Goal: Answer question/provide support

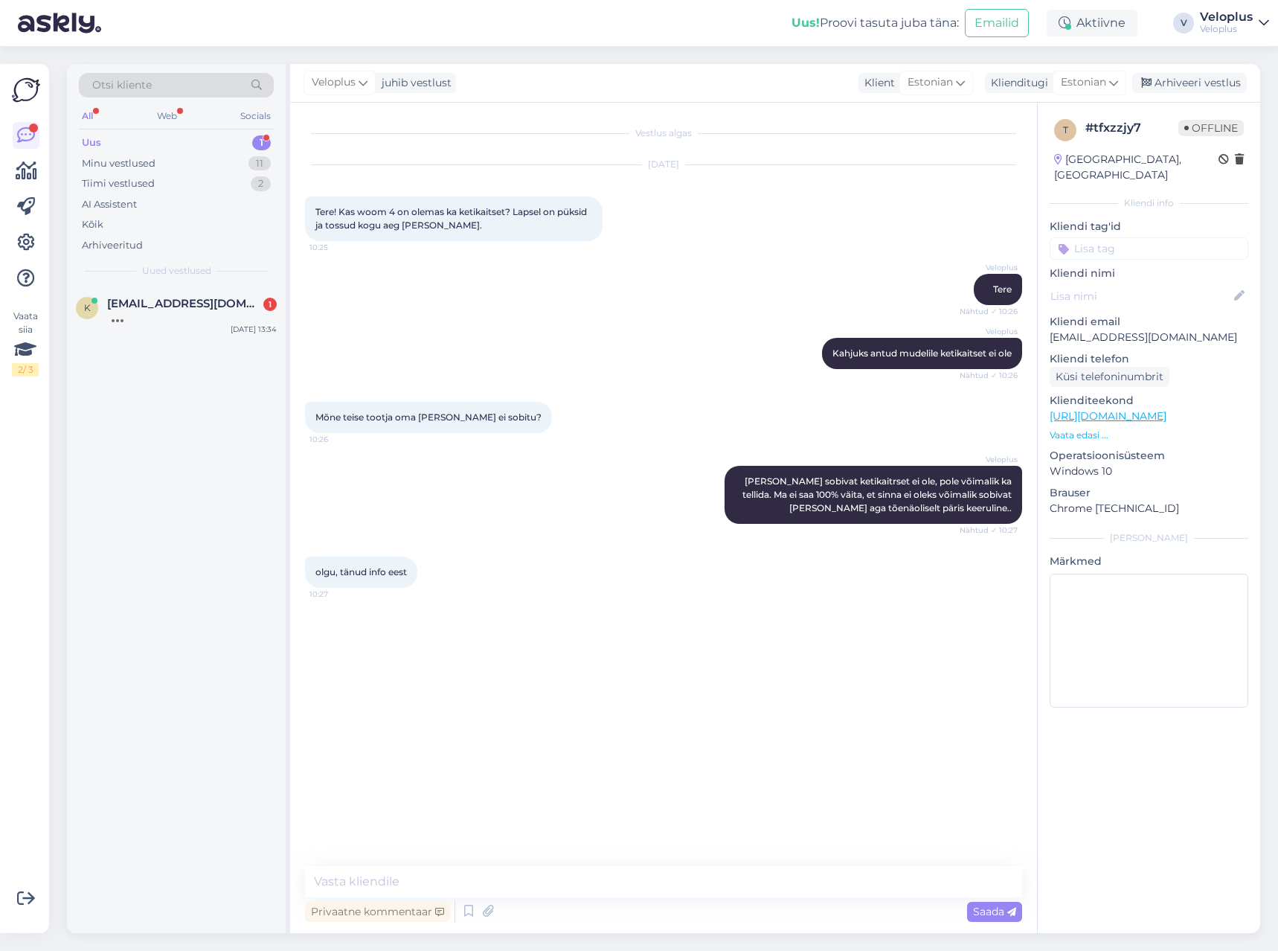
click at [190, 324] on div "k [EMAIL_ADDRESS][DOMAIN_NAME] [DATE] 13:34" at bounding box center [176, 313] width 219 height 54
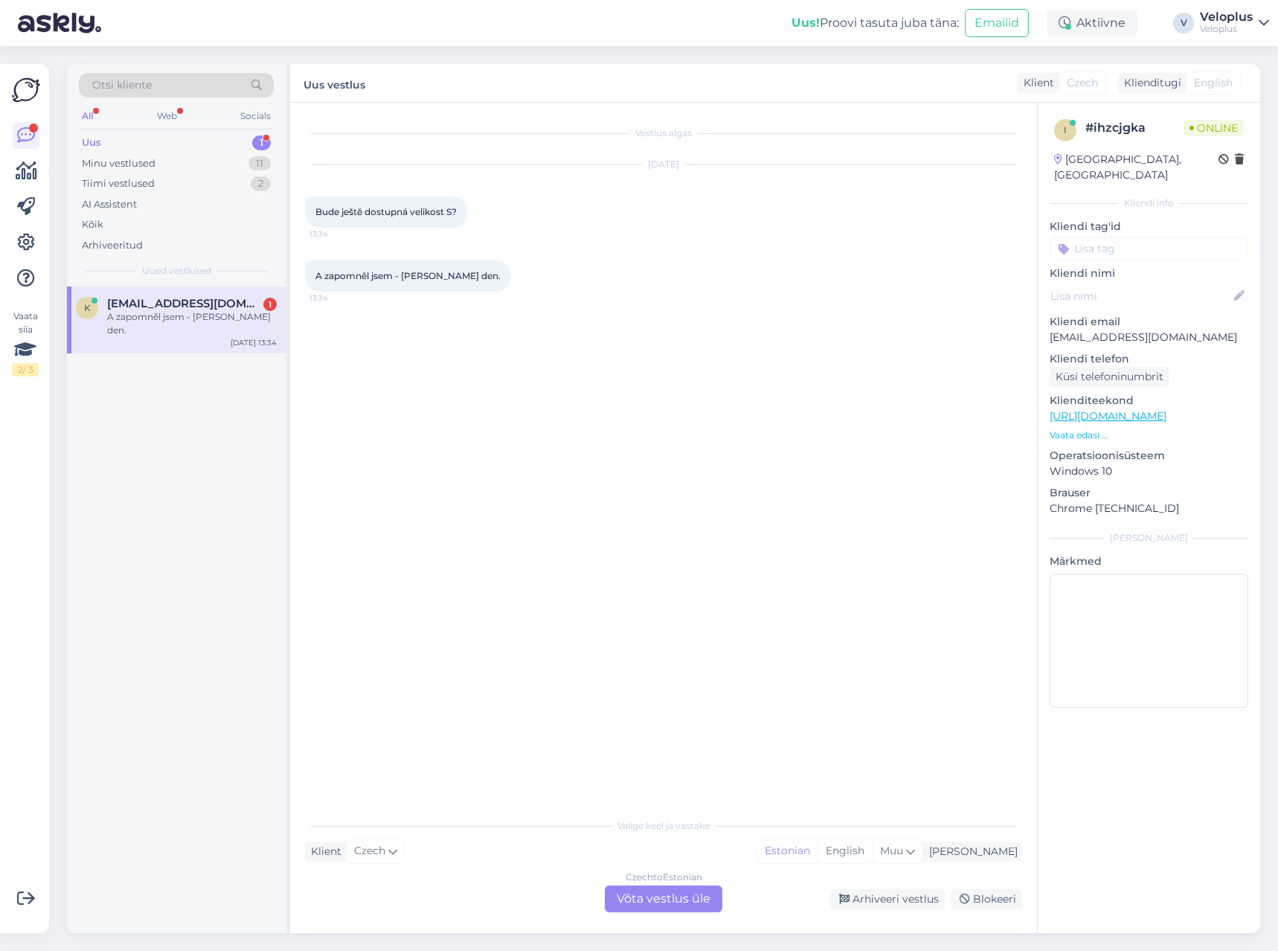
click at [654, 893] on div "Czech to Estonian Võta vestlus üle" at bounding box center [664, 898] width 118 height 27
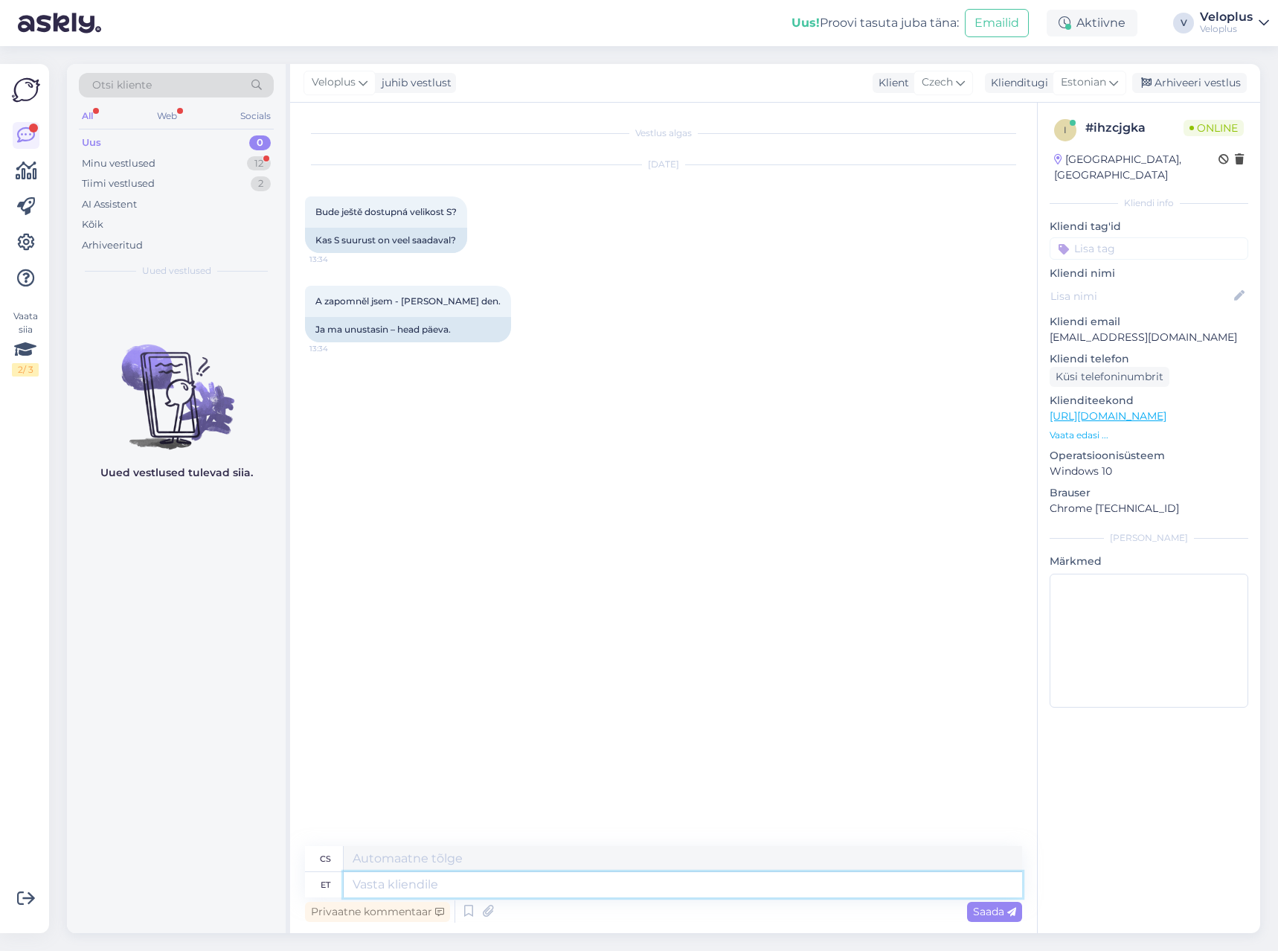
click at [469, 889] on textarea at bounding box center [683, 884] width 678 height 25
type textarea "Tere."
type textarea "Ahoj."
type textarea "Tere. Palun t"
type textarea "[PERSON_NAME] den. Prosím."
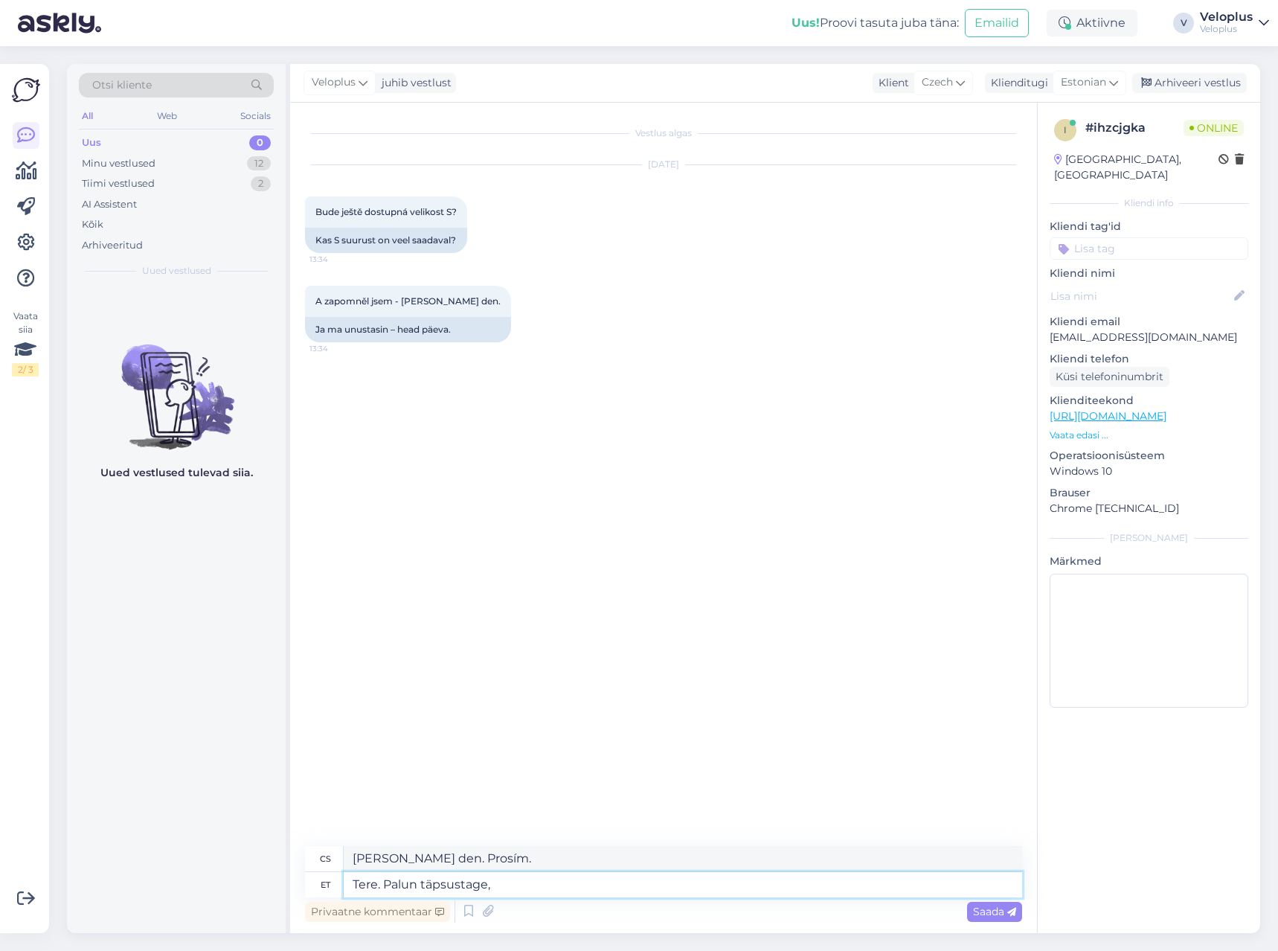
type textarea "Tere. Palun täpsustage, m"
type textarea "[PERSON_NAME] den. Prosím o specifikaci,"
type textarea "Tere. Palun täpsustage, mis t"
type textarea "[PERSON_NAME] den. Prosím, uveďte, co"
type textarea "Tere. Palun täpsustage, mis tootest"
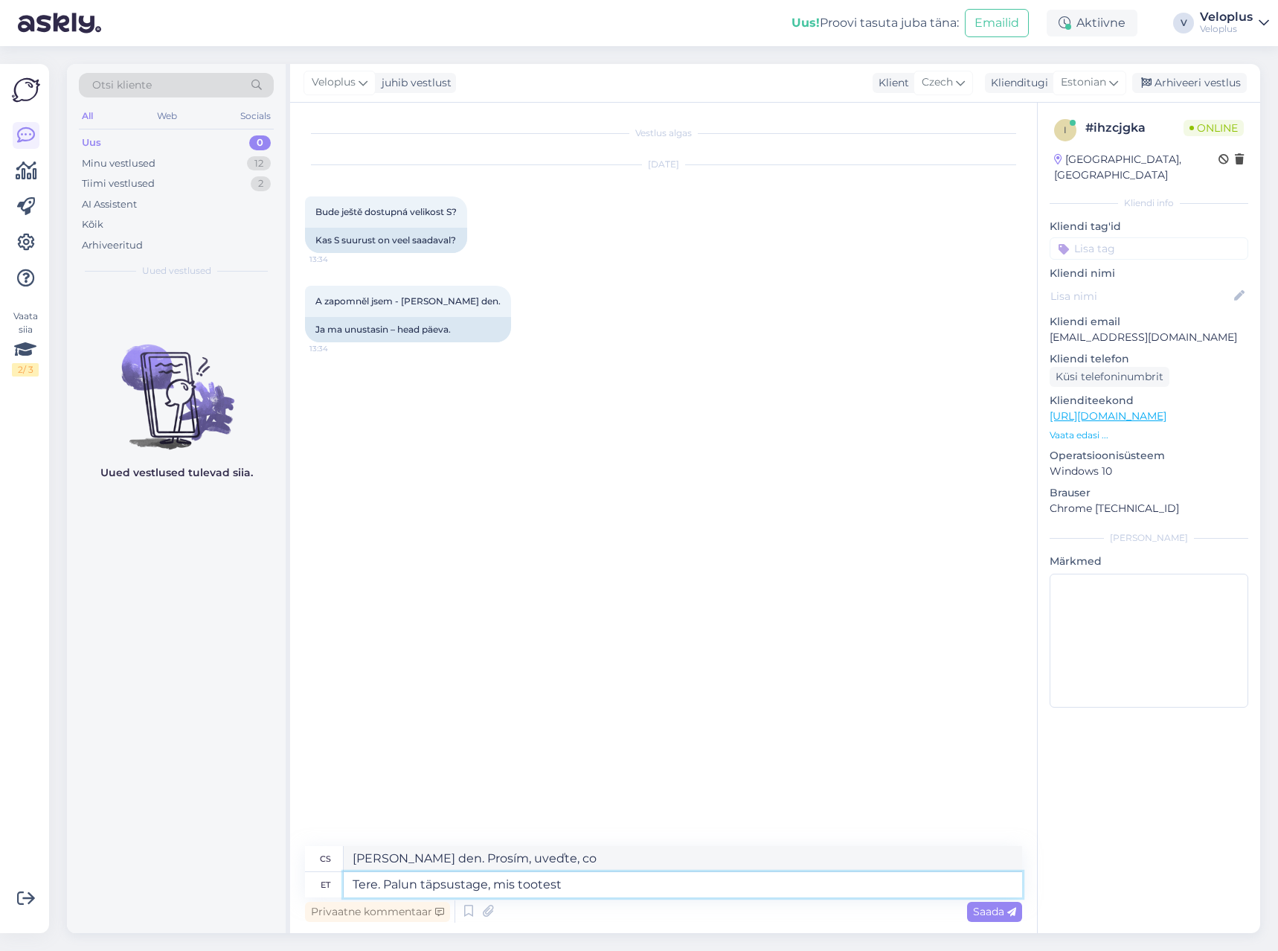
type textarea "[PERSON_NAME] den. Prosím, uveďte, o jaký produkt se jedná."
type textarea "Tere. Palun täpsustage, mis tootest te räägite"
type textarea "[PERSON_NAME] den, prosím upřesněte, o jaký produkt se jedná."
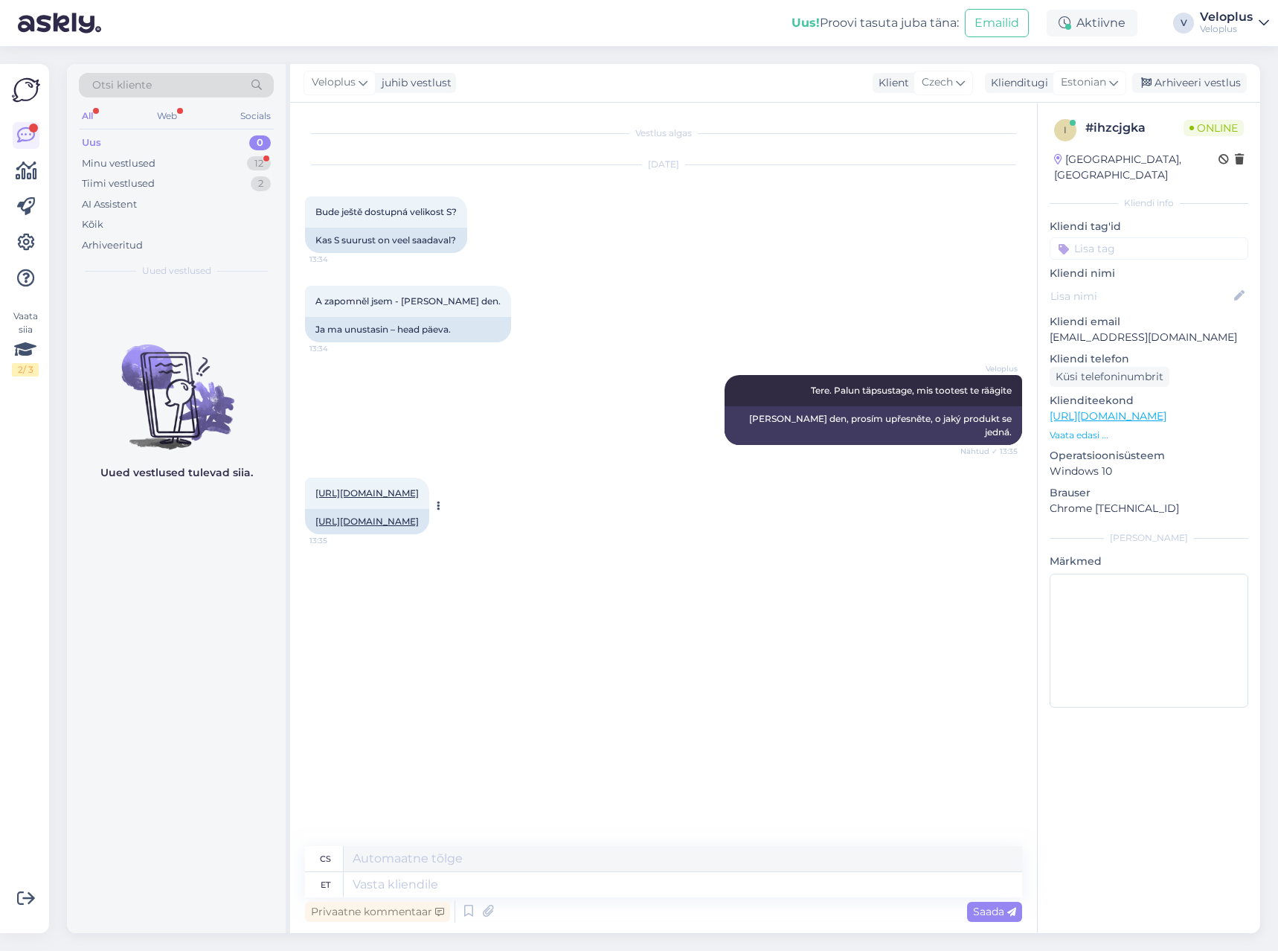
click at [419, 493] on link "[URL][DOMAIN_NAME]" at bounding box center [366, 492] width 103 height 11
click at [489, 887] on textarea at bounding box center [683, 884] width 678 height 25
type textarea "Ei,"
type textarea "Žádný,"
type textarea "Ei, seda o"
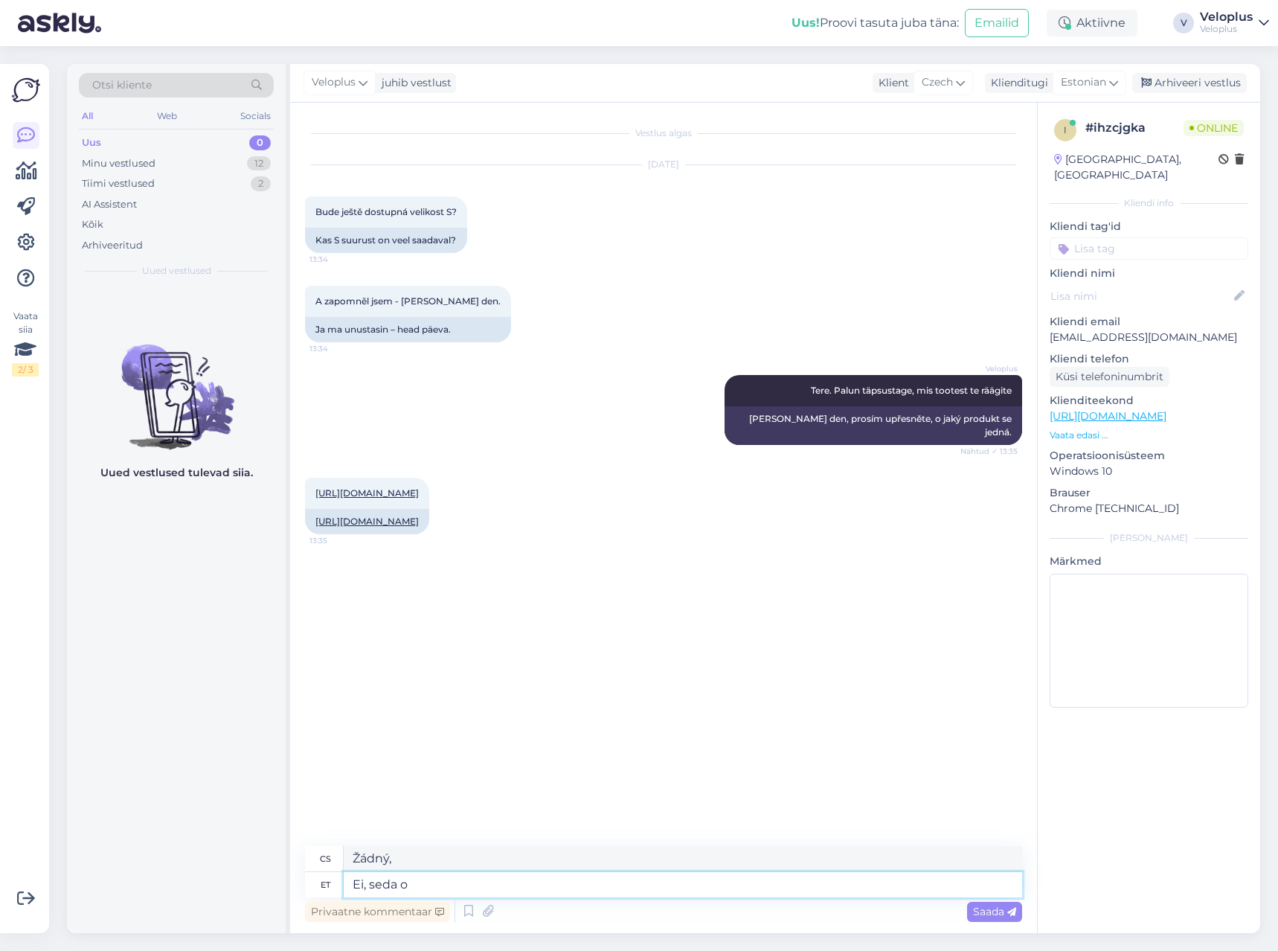
type textarea "Ne, to"
type textarea "Ei, seda on"
type textarea "Ne, je."
type textarea "Ei, seda on M ja"
type textarea "Ne, je to M a"
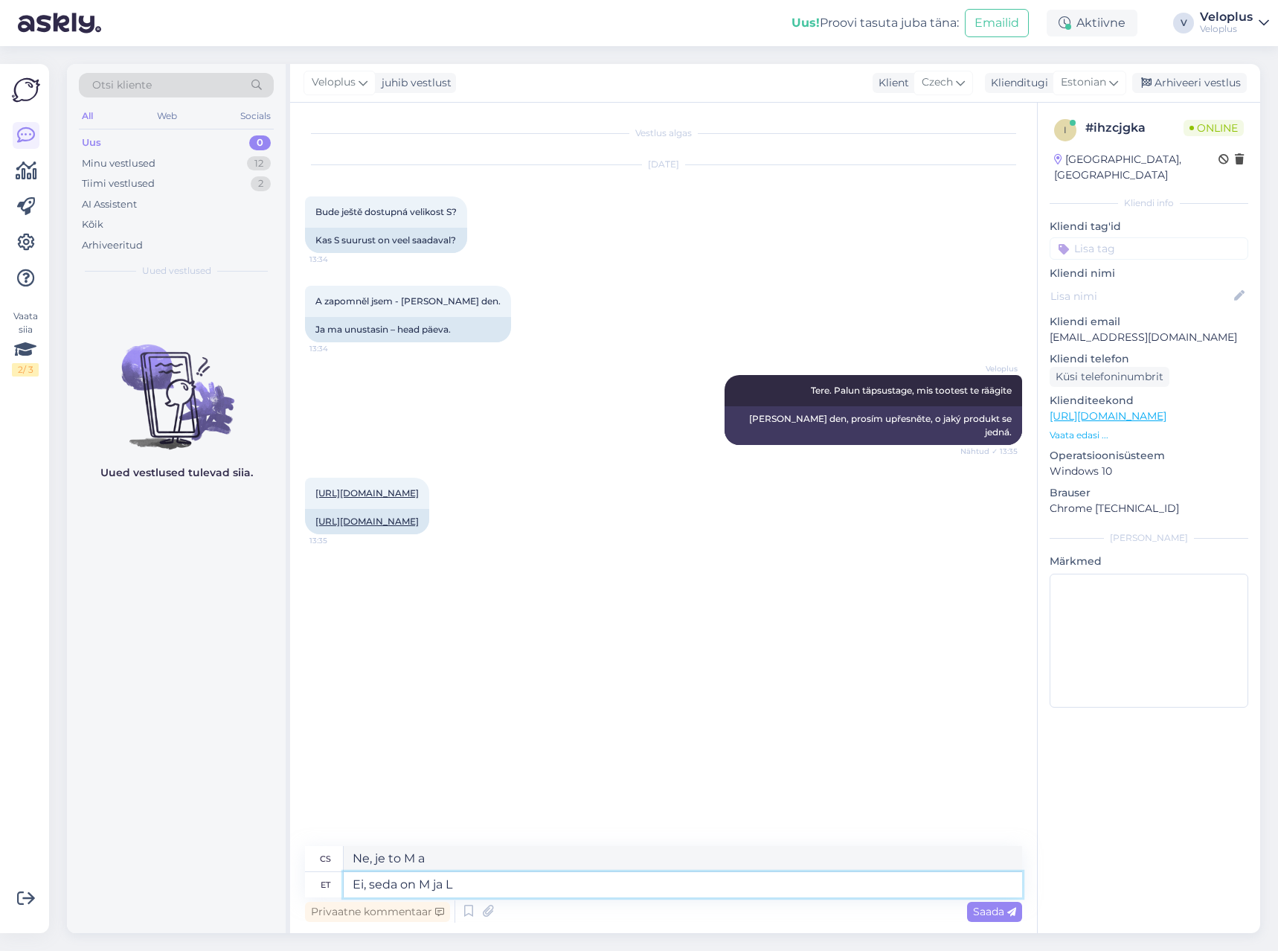
type textarea "Ei, seda on M ja L"
type textarea "Ne, je to M a L."
type textarea "Ei, seda on M [PERSON_NAME]"
type textarea "Ne, je to po M a L."
type textarea "Ei, seda on M ja L"
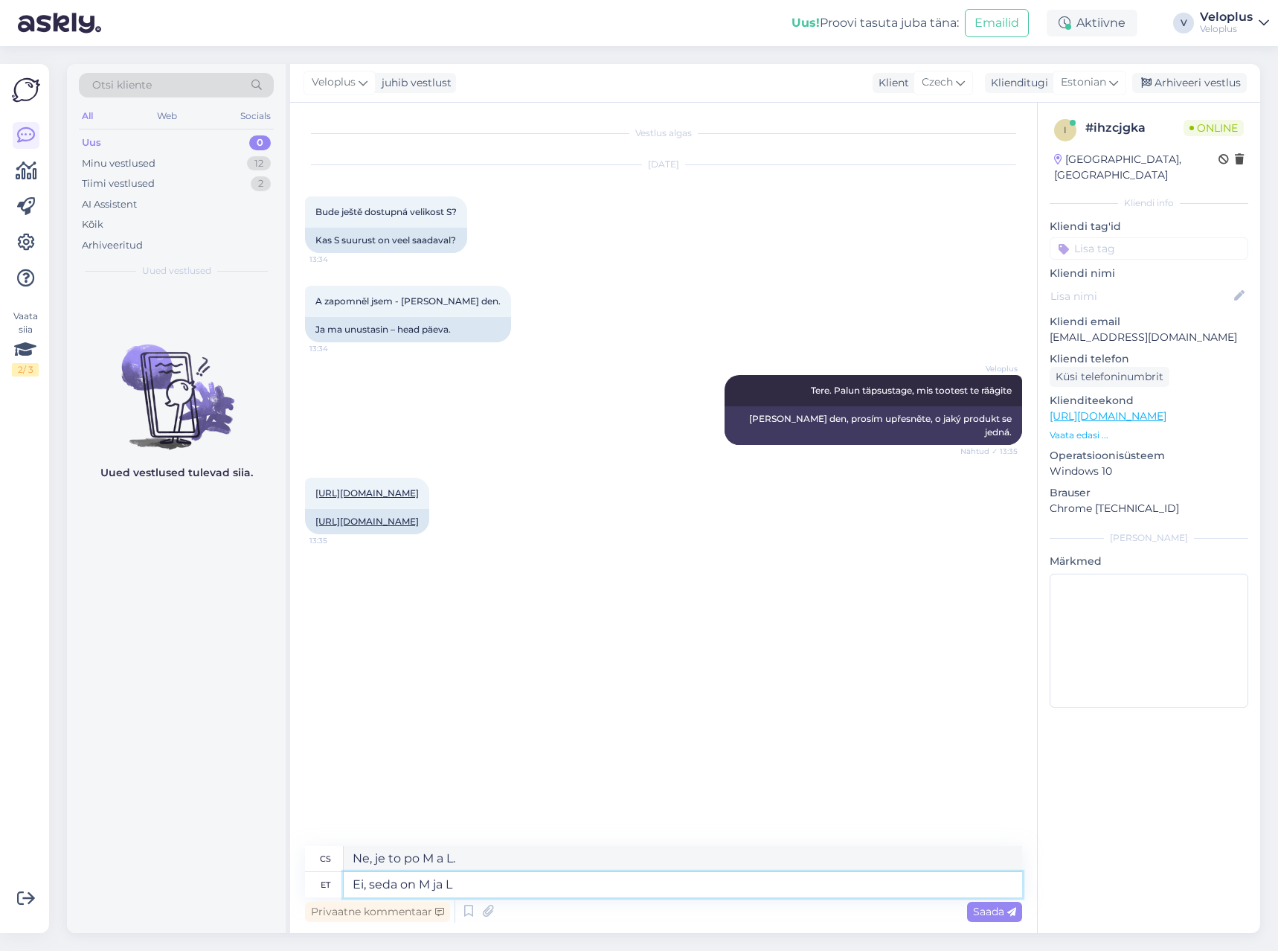
type textarea "Ne, je to M a L."
type textarea "Ei, seda on M ja L"
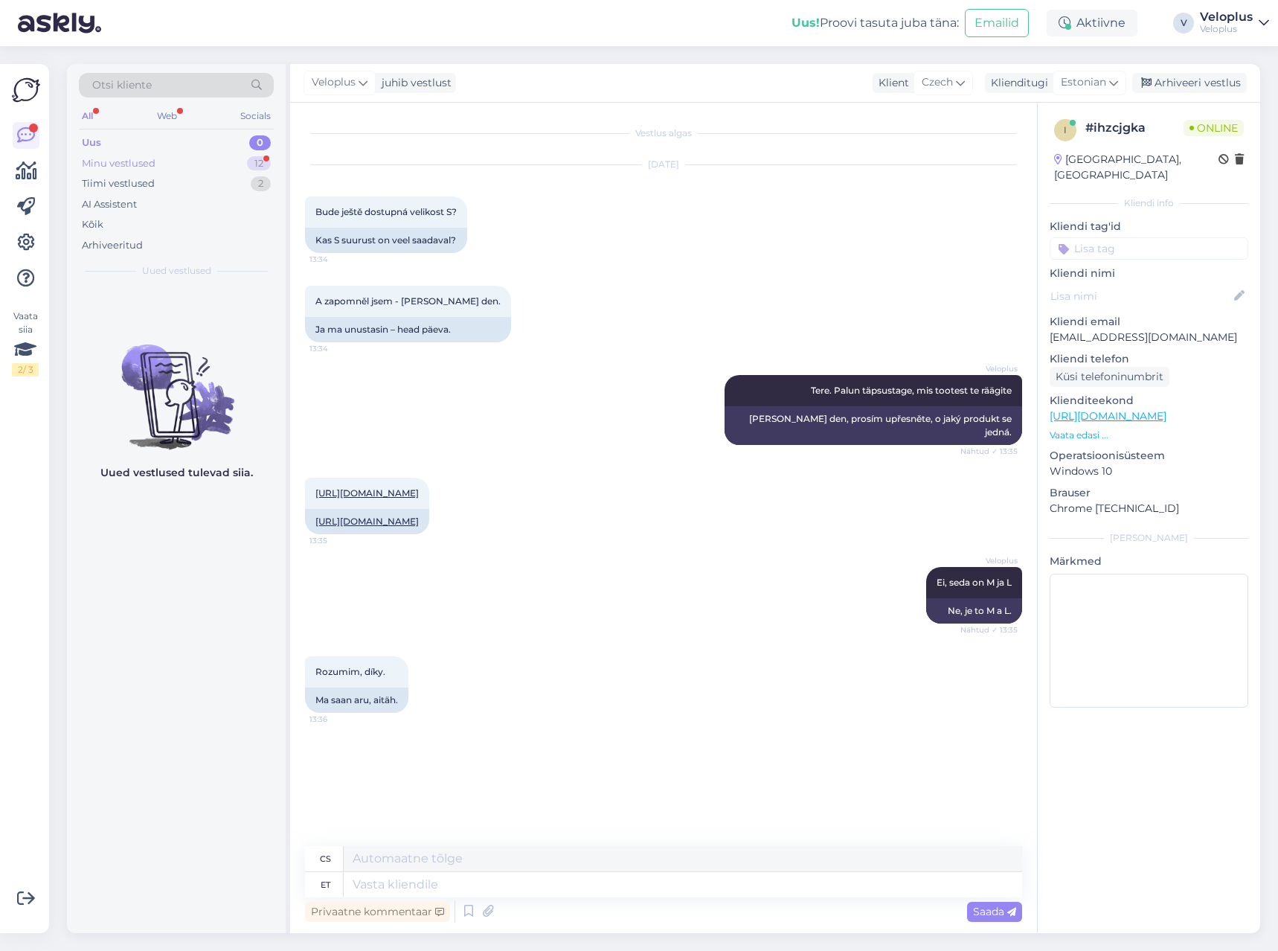
click at [243, 161] on div "Minu vestlused 12" at bounding box center [176, 163] width 195 height 21
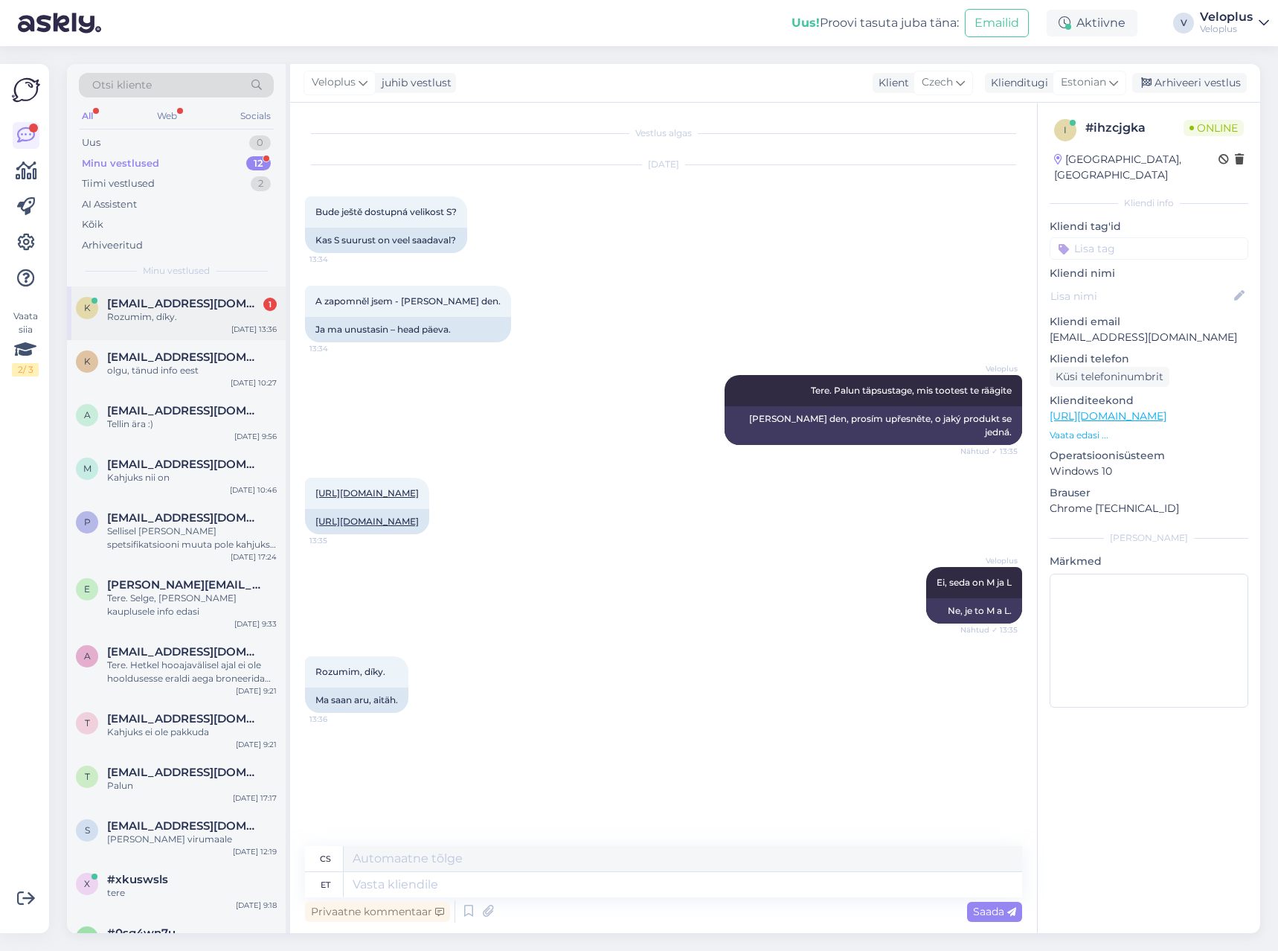
click at [192, 313] on div "Rozumim, díky." at bounding box center [192, 316] width 170 height 13
click at [202, 149] on div "Uus 0" at bounding box center [176, 142] width 195 height 21
